Goal: Find specific page/section: Find specific page/section

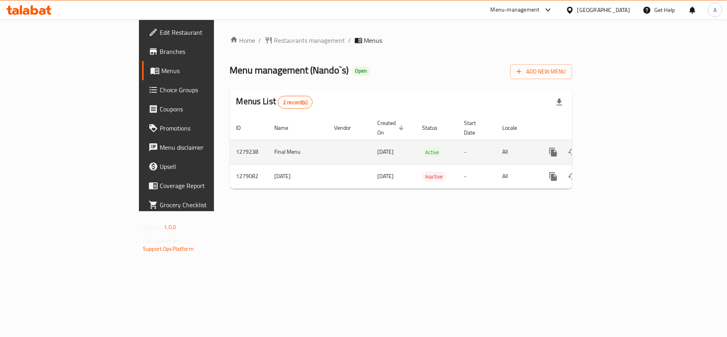
click at [615, 147] on icon "enhanced table" at bounding box center [611, 152] width 10 height 10
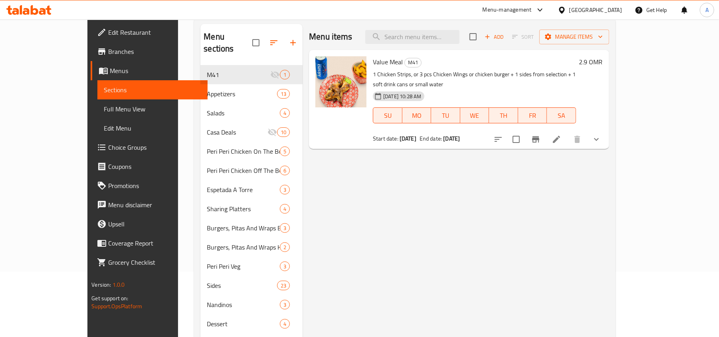
scroll to position [12, 0]
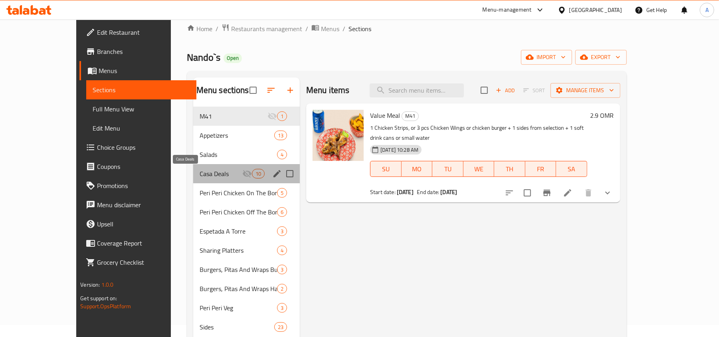
click at [199, 172] on span "Casa Deals" at bounding box center [220, 174] width 43 height 10
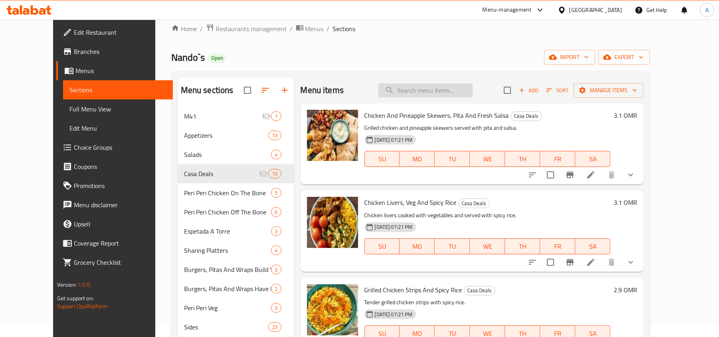
click at [423, 88] on input "search" at bounding box center [425, 90] width 94 height 14
paste input "On The Bone For 1 Person"
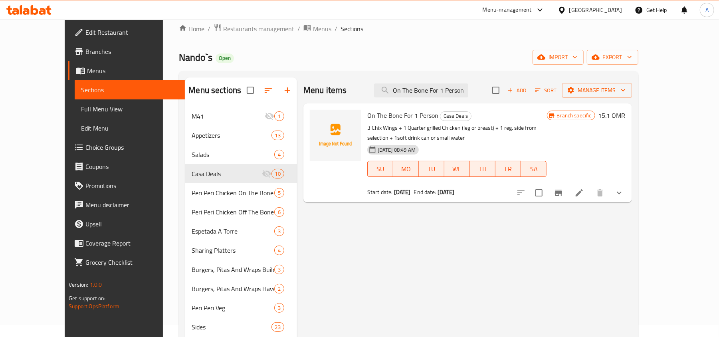
type input "On The Bone For 1 Person"
click at [569, 10] on div at bounding box center [563, 10] width 12 height 9
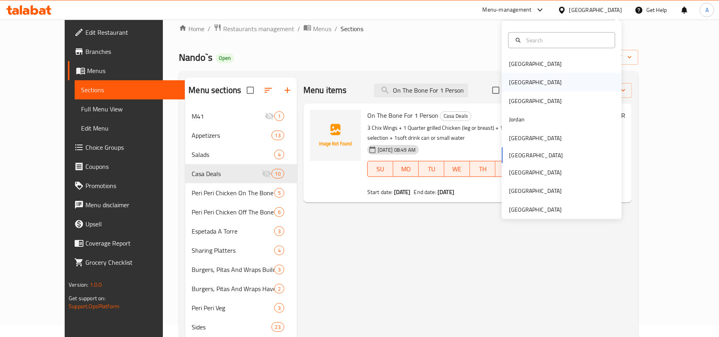
click at [512, 78] on div "[GEOGRAPHIC_DATA]" at bounding box center [535, 82] width 53 height 9
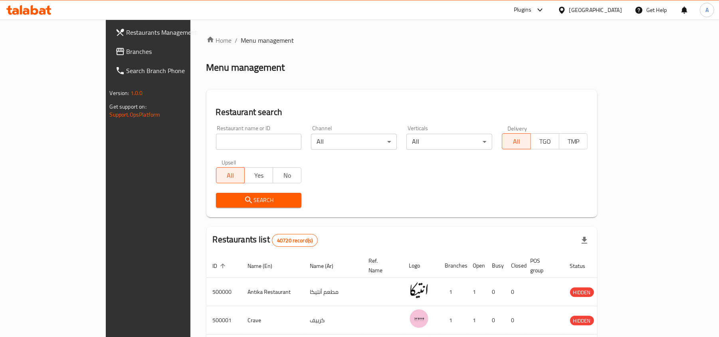
click at [216, 141] on input "search" at bounding box center [259, 142] width 86 height 16
paste input "765391"
type input "765391"
click at [126, 53] on span "Branches" at bounding box center [172, 52] width 93 height 10
